Goal: Find specific page/section

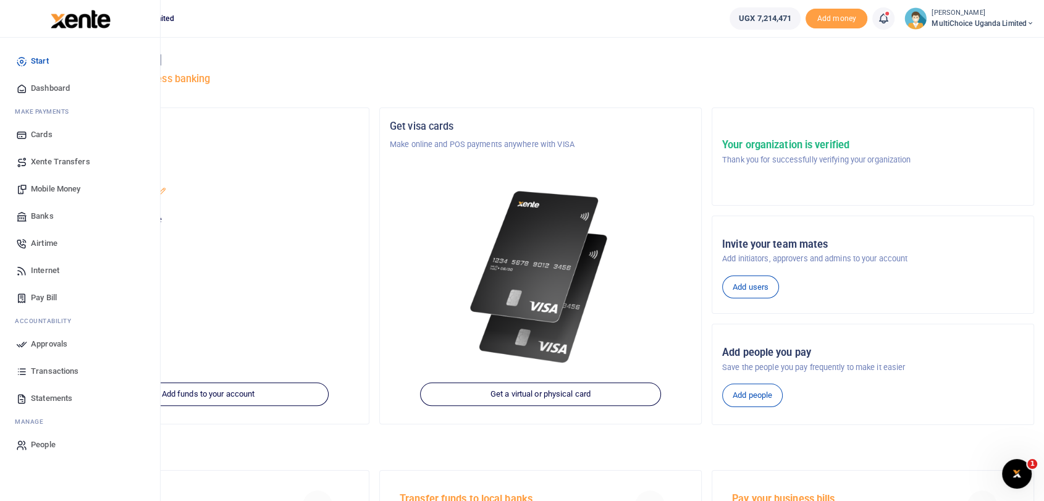
click at [36, 85] on span "Dashboard" at bounding box center [50, 88] width 39 height 12
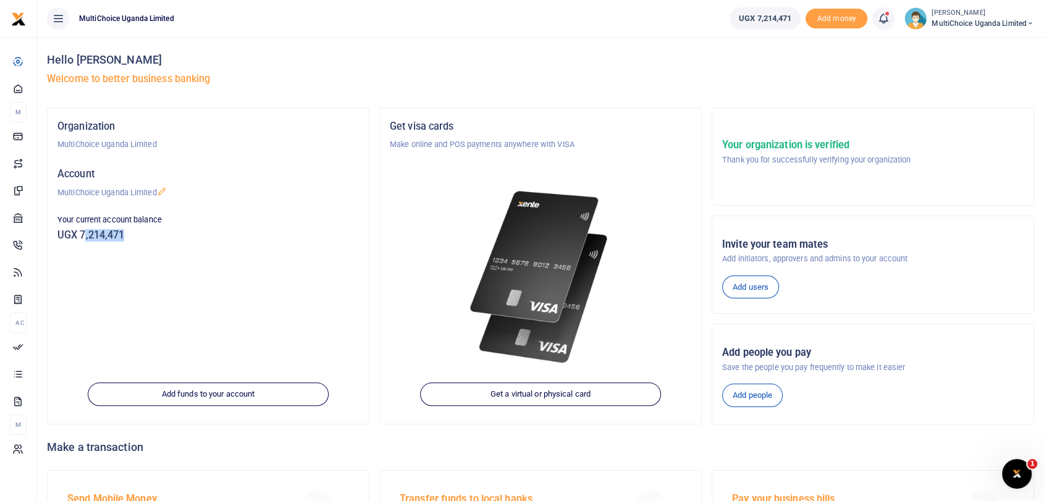
drag, startPoint x: 83, startPoint y: 235, endPoint x: 112, endPoint y: 232, distance: 29.2
click at [143, 235] on h5 "UGX 7,214,471" at bounding box center [208, 235] width 302 height 12
drag, startPoint x: 89, startPoint y: 231, endPoint x: 151, endPoint y: 235, distance: 62.0
click at [151, 235] on h5 "UGX 7,214,471" at bounding box center [208, 235] width 302 height 12
copy h5 "7,214,471"
